Goal: Task Accomplishment & Management: Use online tool/utility

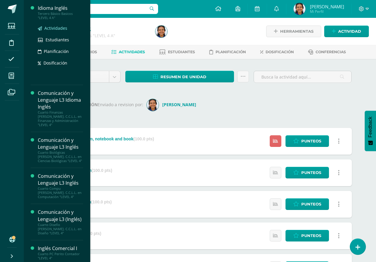
click at [58, 29] on span "Actividades" at bounding box center [55, 28] width 23 height 6
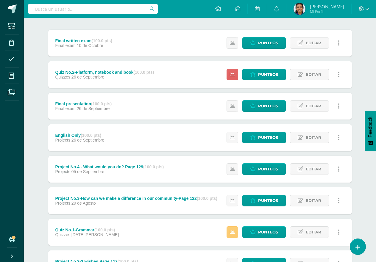
scroll to position [30, 0]
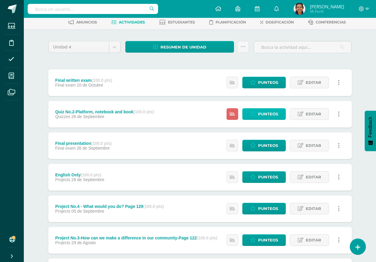
click at [260, 114] on span "Punteos" at bounding box center [268, 114] width 20 height 11
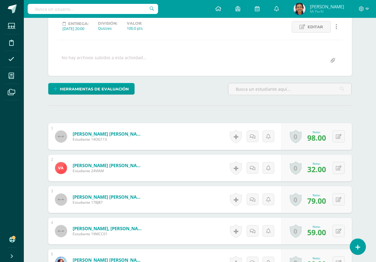
scroll to position [203, 0]
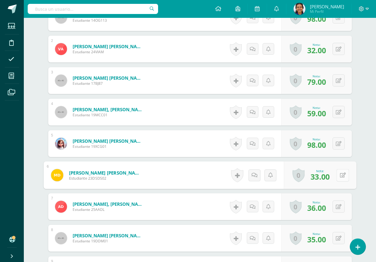
click at [341, 178] on button at bounding box center [342, 175] width 12 height 12
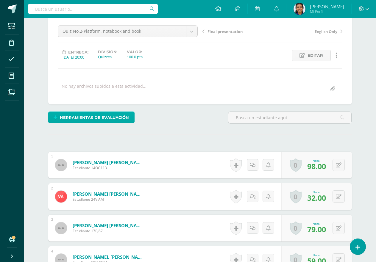
scroll to position [54, 0]
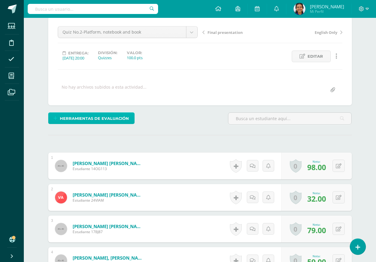
click at [81, 114] on span "Herramientas de evaluación" at bounding box center [94, 118] width 69 height 11
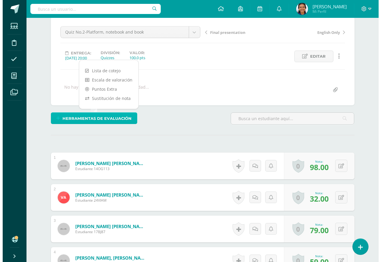
scroll to position [54, 0]
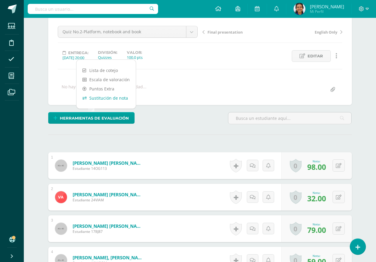
click at [109, 97] on link "Sustitución de nota" at bounding box center [105, 97] width 59 height 9
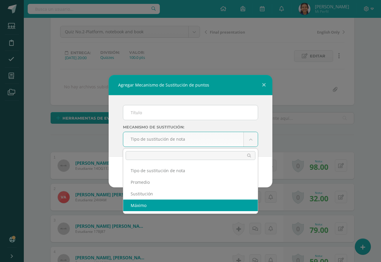
select select "maximum"
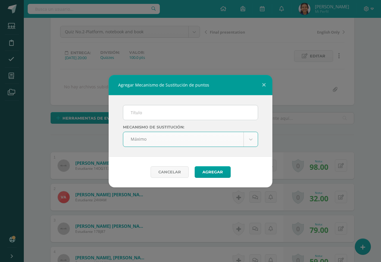
click at [163, 115] on input "text" at bounding box center [190, 112] width 134 height 15
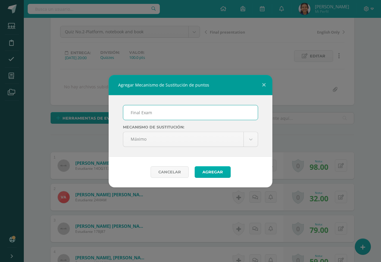
type input "Final Exam"
click at [211, 168] on button "Agregar" at bounding box center [212, 172] width 36 height 12
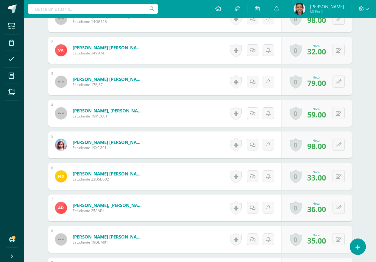
scroll to position [226, 0]
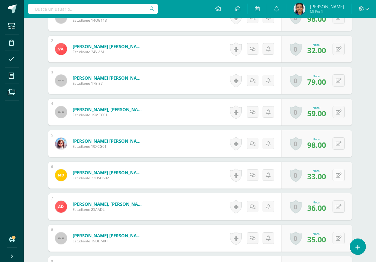
click at [333, 177] on button at bounding box center [338, 175] width 12 height 12
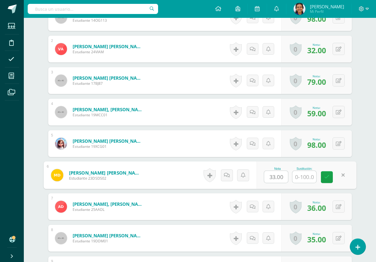
scroll to position [227, 0]
type input "90"
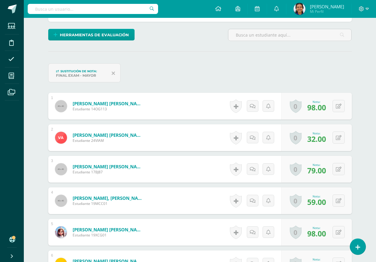
scroll to position [19, 0]
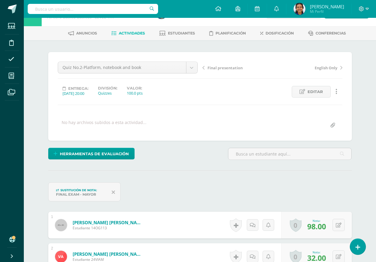
click at [134, 33] on span "Actividades" at bounding box center [132, 33] width 26 height 4
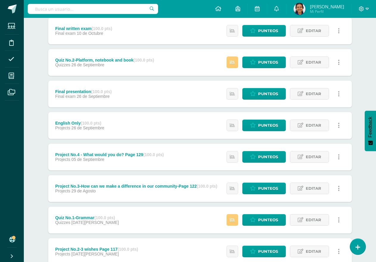
scroll to position [89, 0]
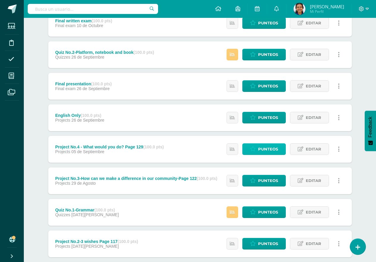
click at [266, 147] on span "Punteos" at bounding box center [268, 149] width 20 height 11
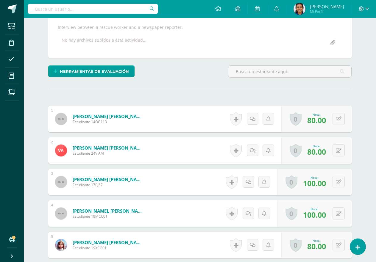
scroll to position [90, 0]
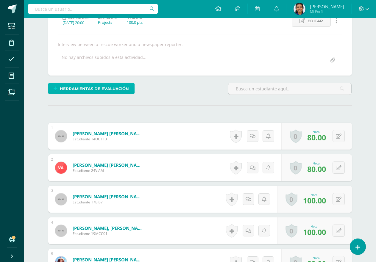
click at [114, 90] on span "Herramientas de evaluación" at bounding box center [94, 88] width 69 height 11
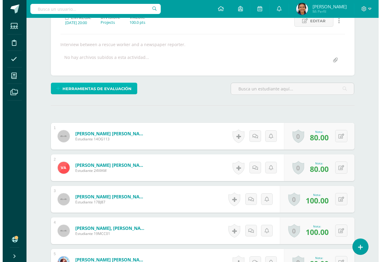
scroll to position [90, 0]
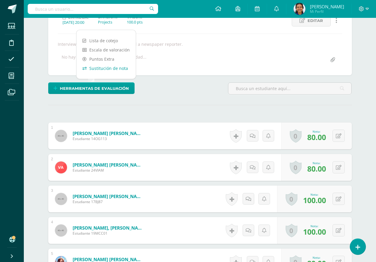
click at [105, 68] on link "Sustitución de nota" at bounding box center [105, 68] width 59 height 9
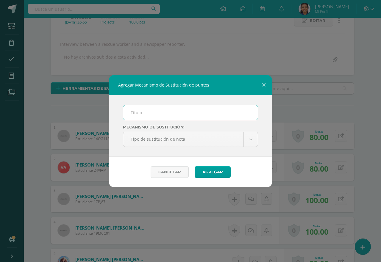
click at [145, 111] on input "text" at bounding box center [190, 112] width 134 height 15
type input "Final Exam"
click at [204, 169] on button "Agregar" at bounding box center [212, 172] width 36 height 12
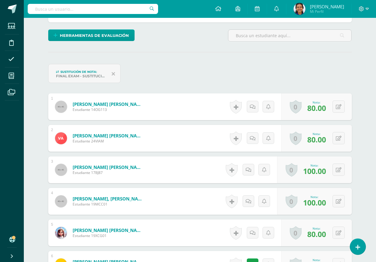
scroll to position [202, 0]
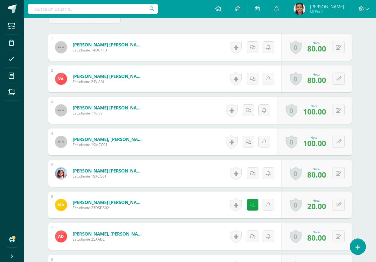
click at [347, 208] on div "0 [GEOGRAPHIC_DATA] Logros obtenidos Aún no hay logros agregados Nota: 20.00" at bounding box center [316, 204] width 70 height 27
click at [339, 206] on icon at bounding box center [338, 205] width 6 height 5
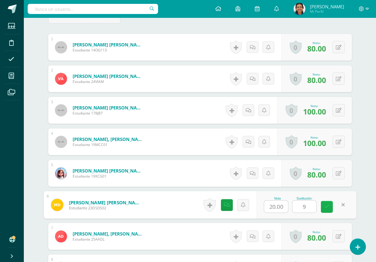
scroll to position [203, 0]
type input "90"
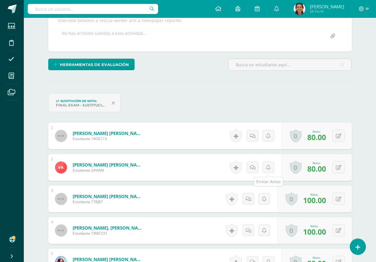
scroll to position [0, 0]
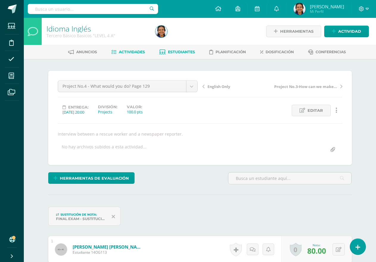
click at [190, 54] on span "Estudiantes" at bounding box center [181, 52] width 27 height 4
